Goal: Task Accomplishment & Management: Manage account settings

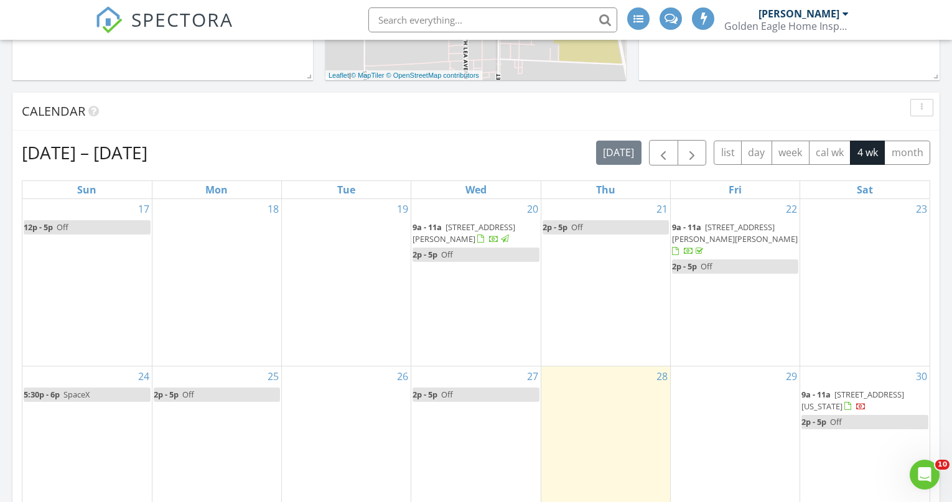
scroll to position [468, 0]
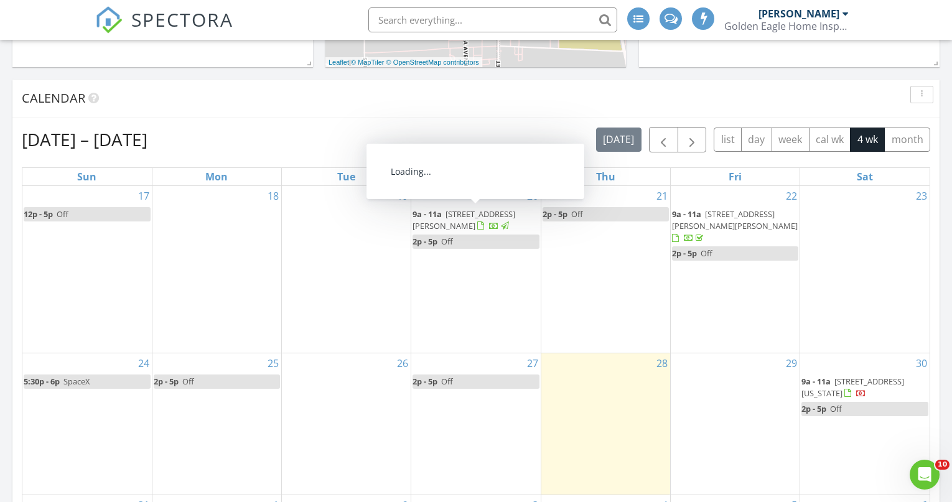
click at [480, 215] on span "13 Fairway Dr, Roswell 88201" at bounding box center [464, 219] width 103 height 23
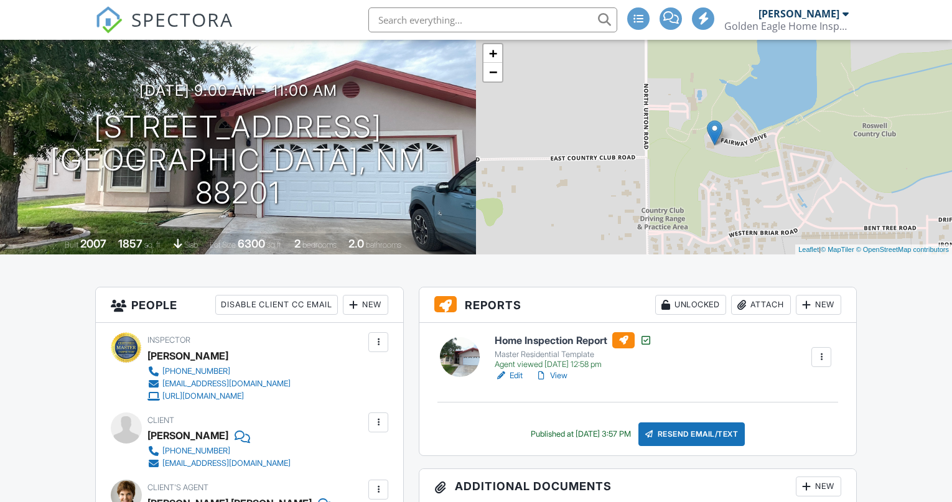
click at [555, 375] on link "View" at bounding box center [551, 376] width 32 height 12
